Goal: Navigation & Orientation: Understand site structure

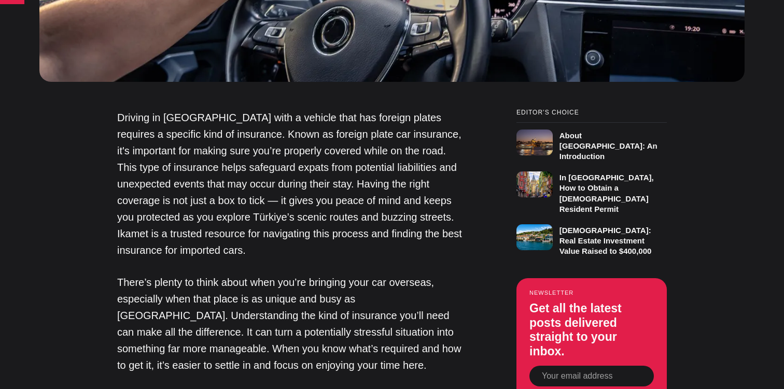
scroll to position [776, 0]
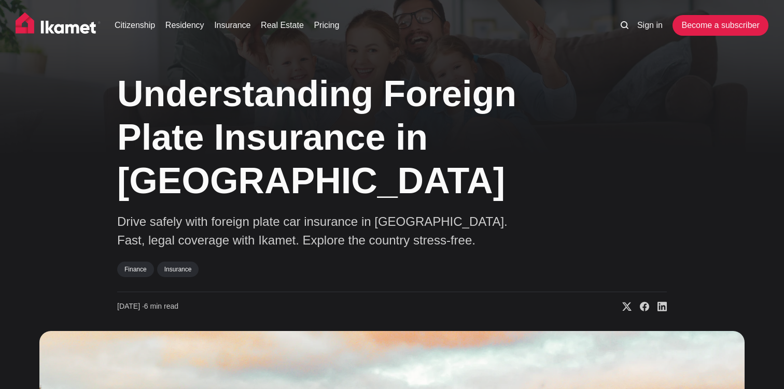
click at [69, 30] on img at bounding box center [58, 25] width 85 height 26
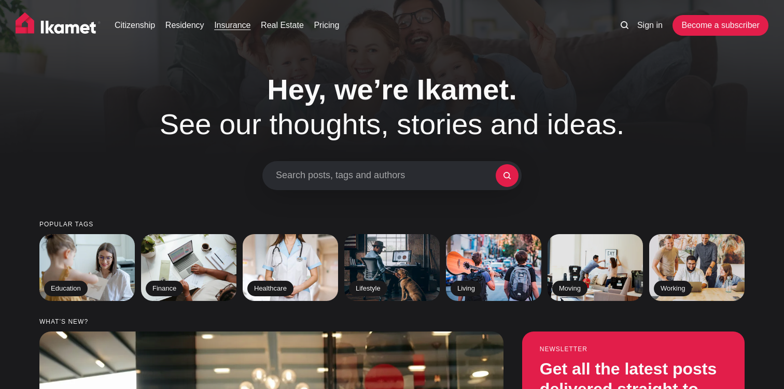
click at [239, 26] on link "Insurance" at bounding box center [232, 25] width 36 height 12
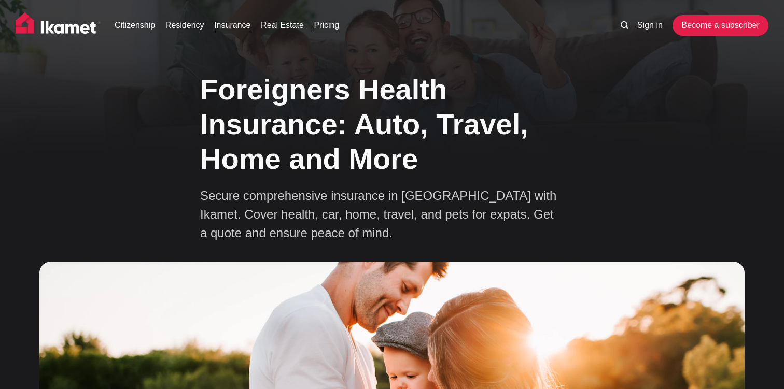
click at [338, 27] on link "Pricing" at bounding box center [326, 25] width 25 height 12
